Goal: Task Accomplishment & Management: Complete application form

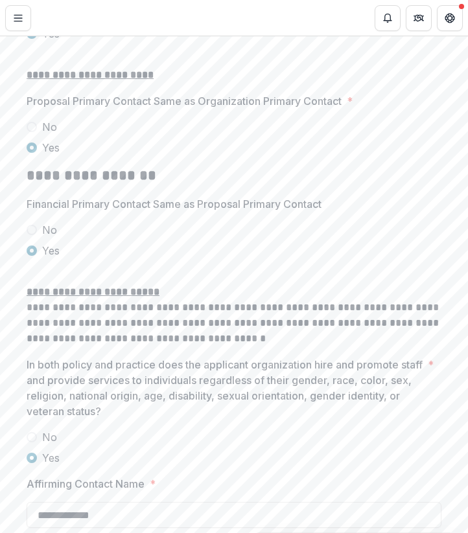
scroll to position [2231, 0]
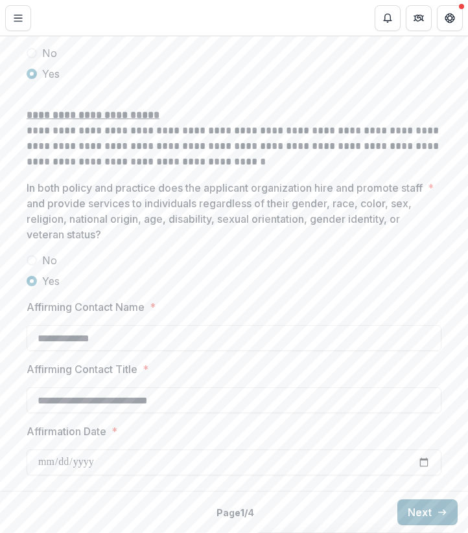
click at [425, 500] on button "Next" at bounding box center [427, 512] width 60 height 26
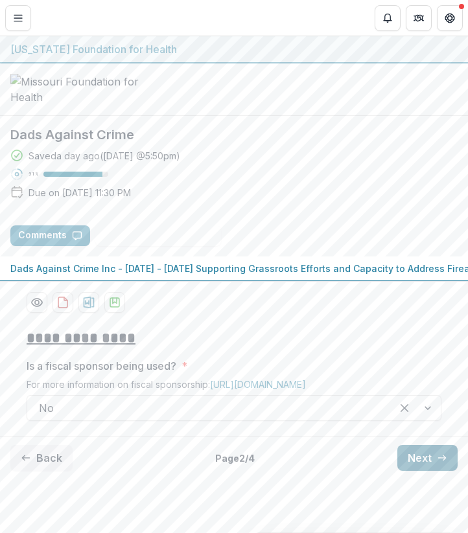
scroll to position [65, 0]
click at [425, 471] on button "Next" at bounding box center [427, 458] width 60 height 26
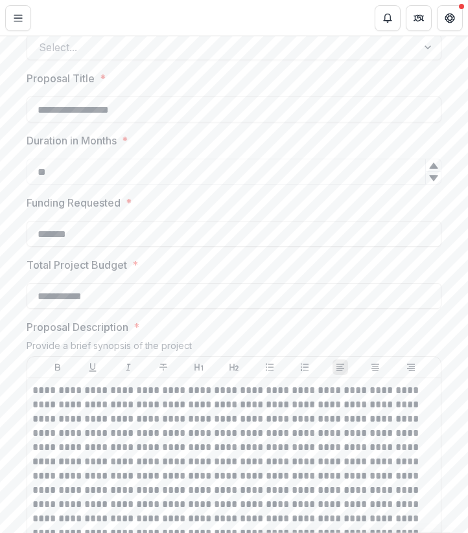
scroll to position [413, 0]
